Goal: Transaction & Acquisition: Register for event/course

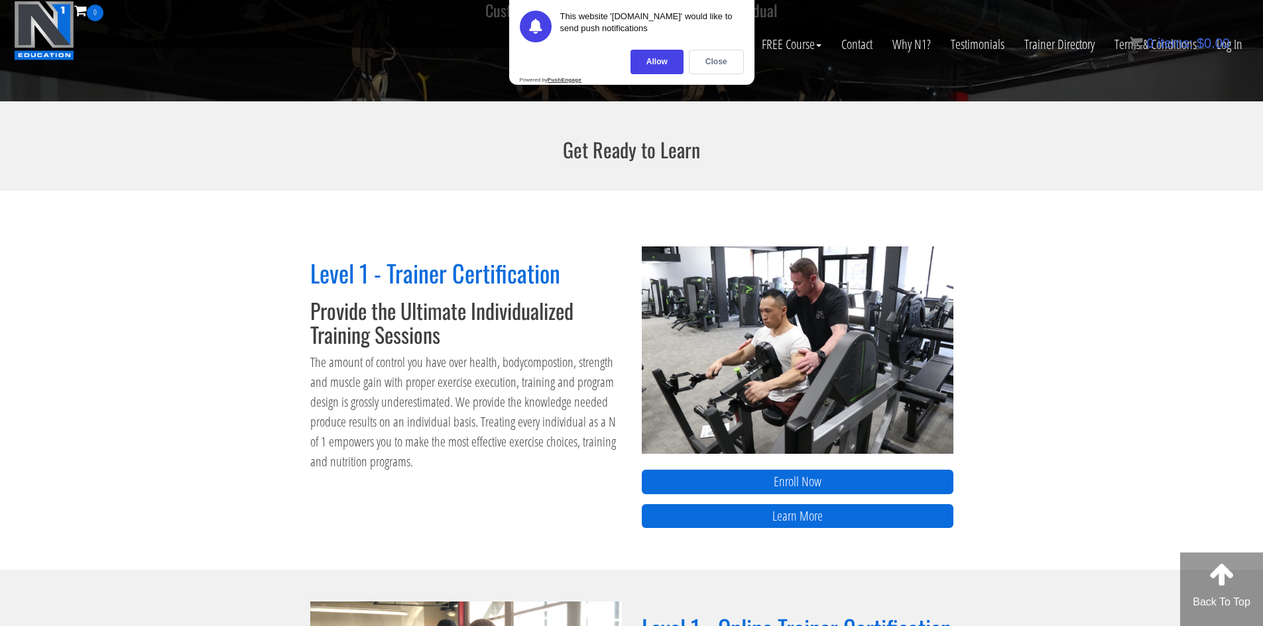
scroll to position [378, 0]
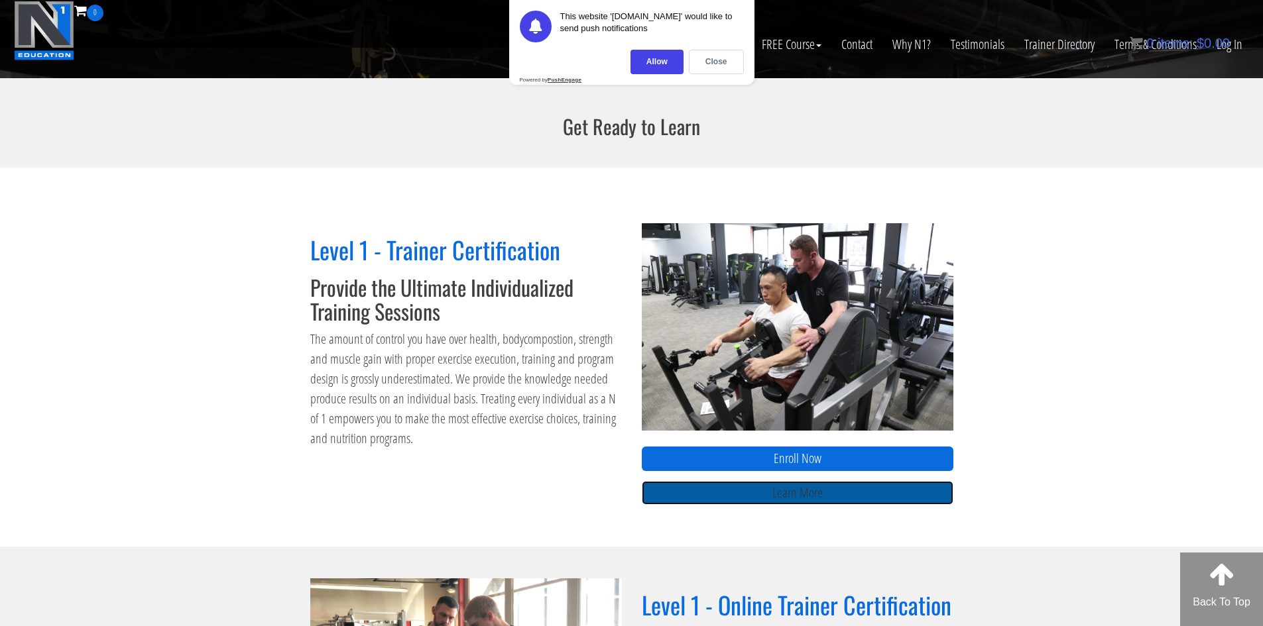
click at [732, 501] on link "Learn More" at bounding box center [798, 493] width 312 height 25
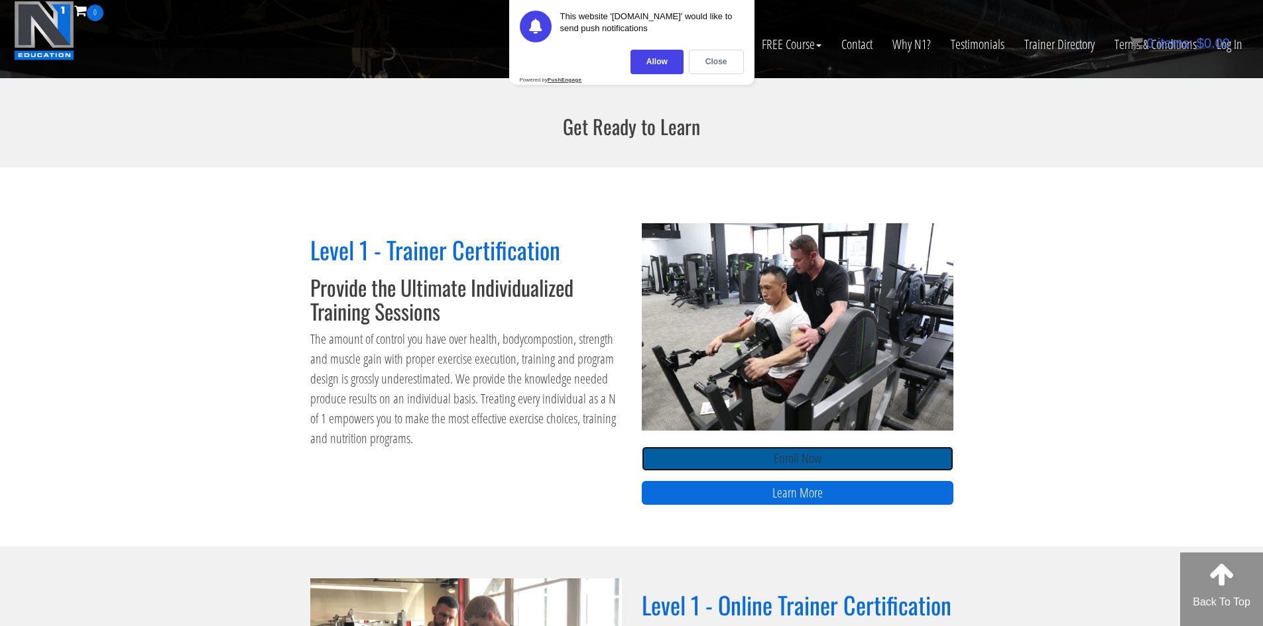
click at [762, 454] on link "Enroll Now" at bounding box center [798, 459] width 312 height 25
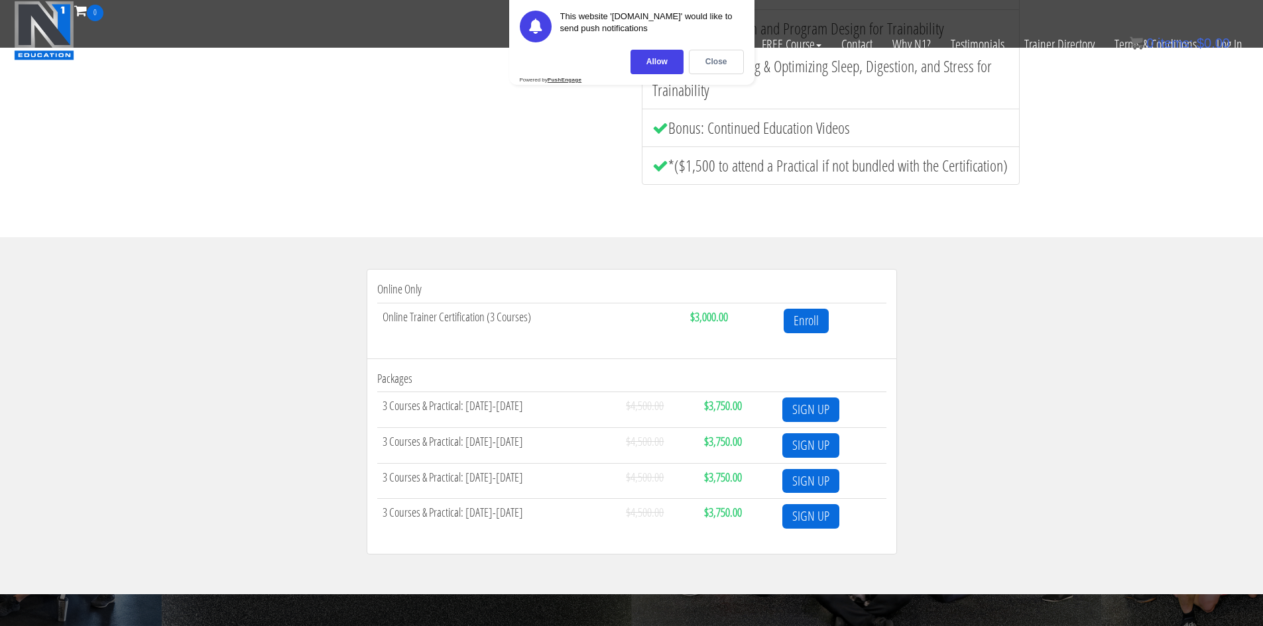
scroll to position [265, 0]
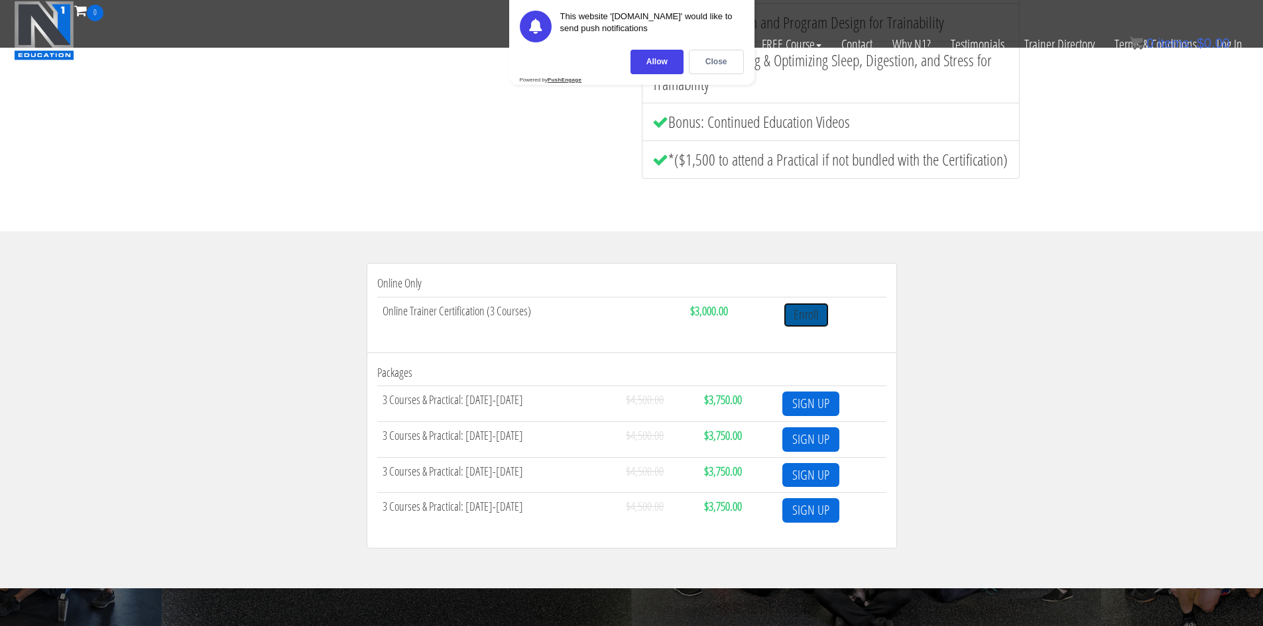
click at [803, 313] on link "Enroll" at bounding box center [805, 315] width 45 height 25
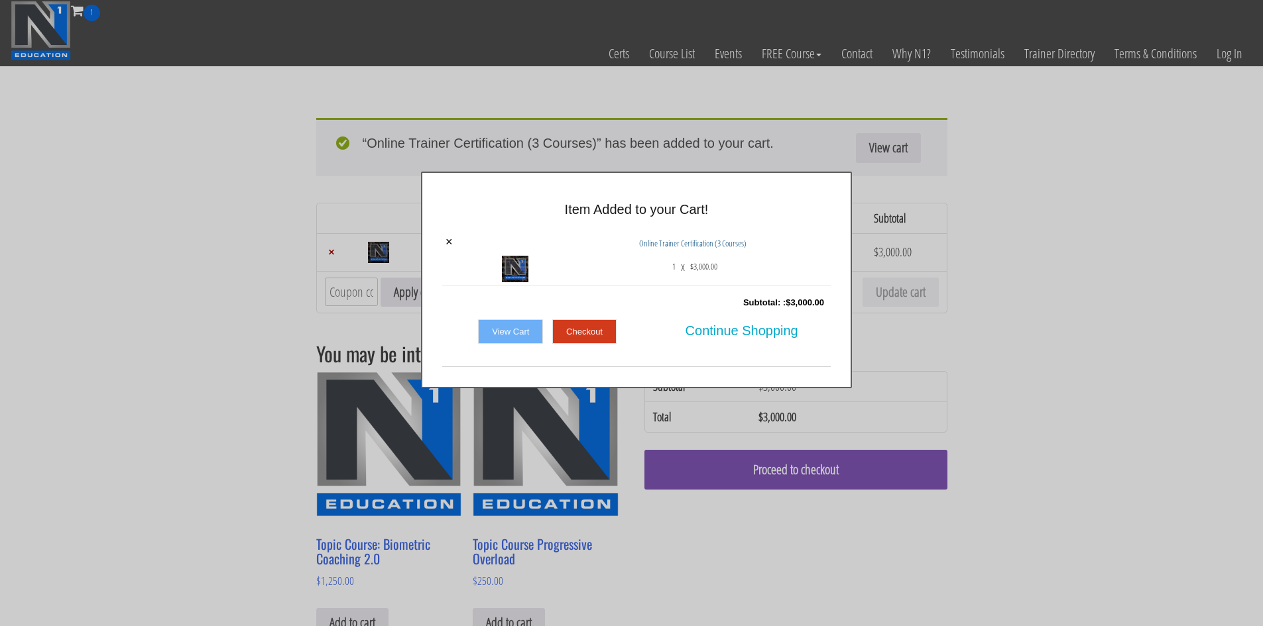
click at [251, 333] on div "× Item Added to your Cart! × Online Trainer Certification (3 Courses) 1 x $ 3,0…" at bounding box center [636, 280] width 1263 height 217
